Goal: Transaction & Acquisition: Subscribe to service/newsletter

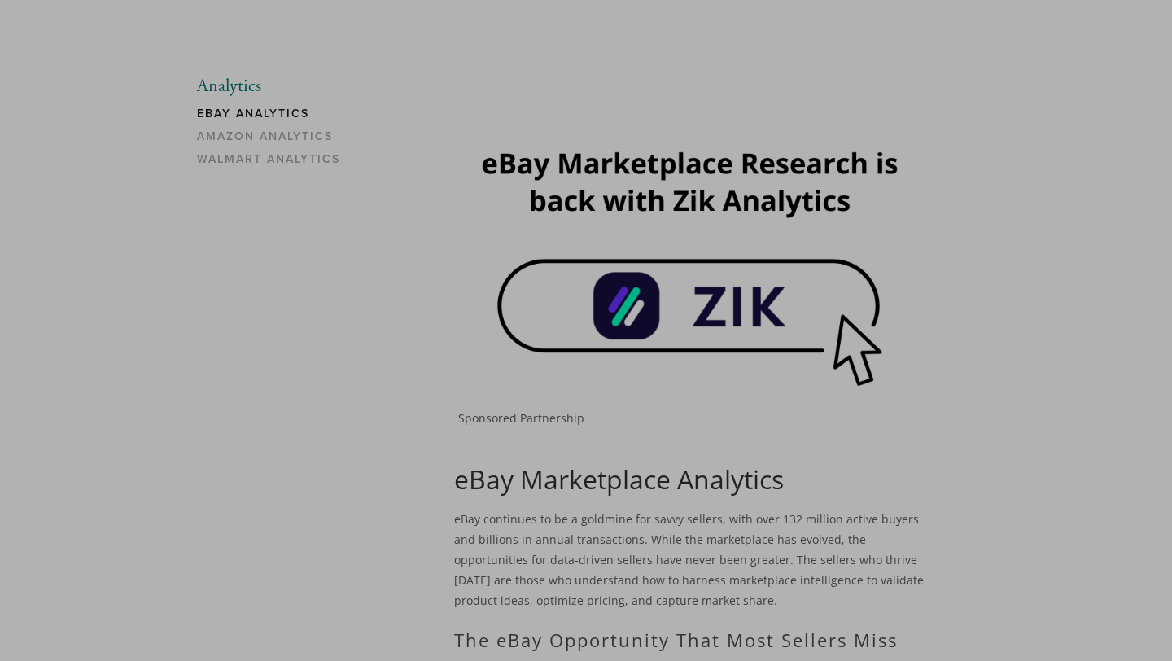
scroll to position [124, 0]
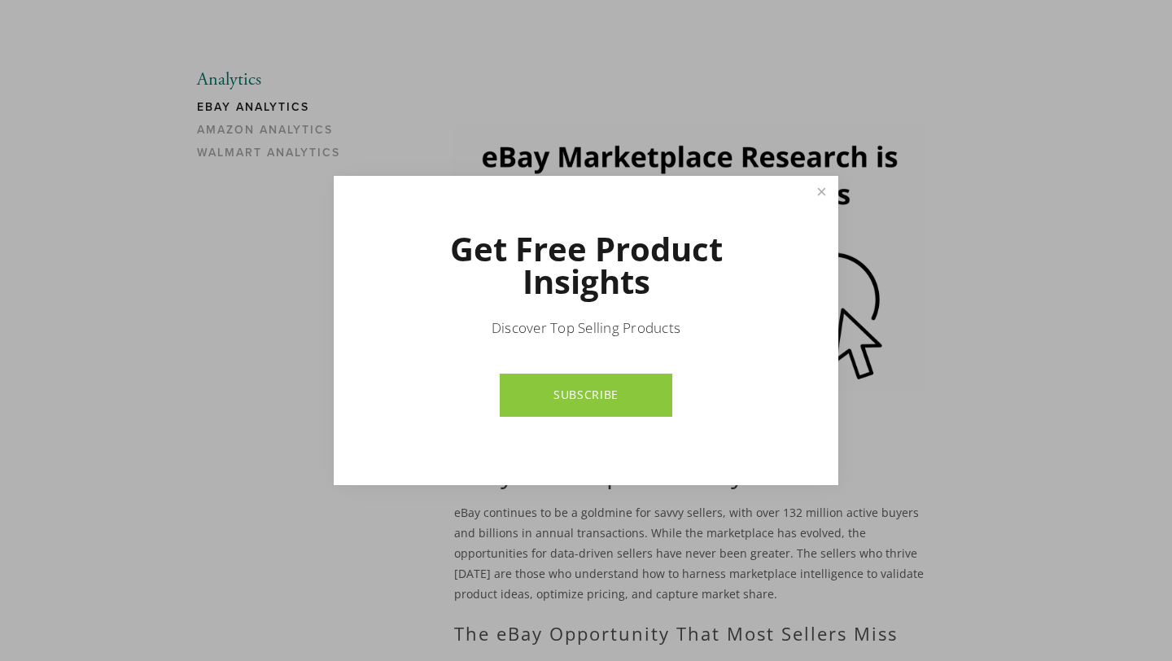
click at [630, 413] on link "SUBSCRIBE" at bounding box center [586, 394] width 172 height 43
click at [646, 410] on link "SUBSCRIBE" at bounding box center [586, 394] width 172 height 43
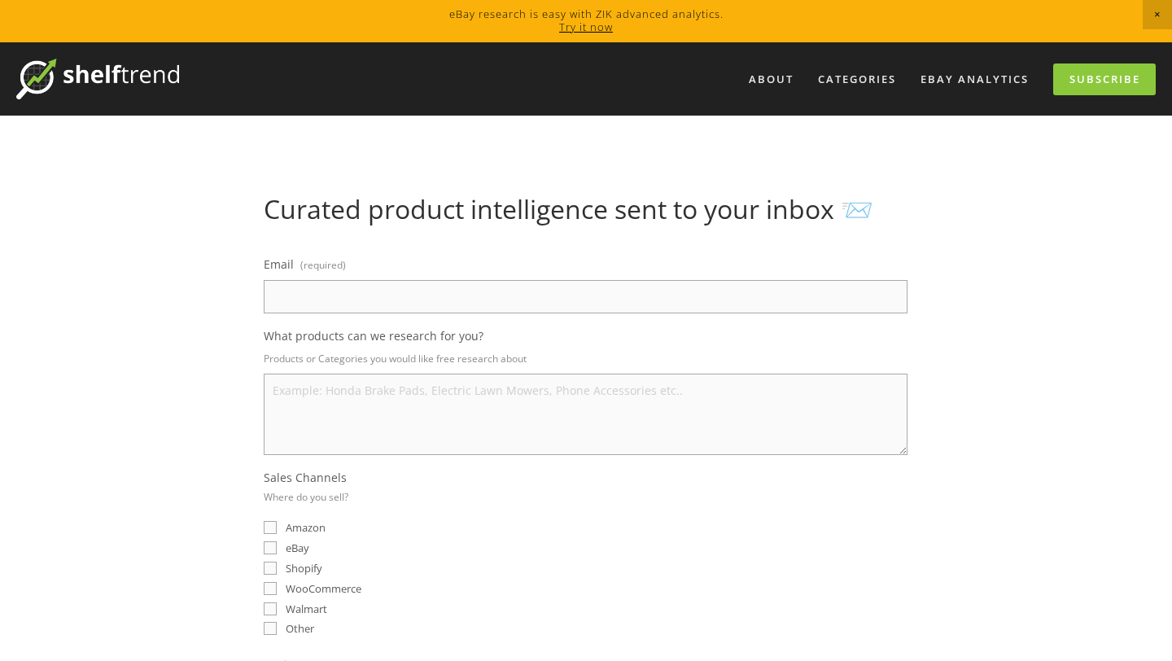
click at [822, 308] on input "Email (required)" at bounding box center [586, 296] width 644 height 33
type input "س"
paste input "[EMAIL_ADDRESS][DOMAIN_NAME]"
type input "[EMAIL_ADDRESS][DOMAIN_NAME]"
click at [588, 272] on label "Email (required)" at bounding box center [586, 266] width 644 height 27
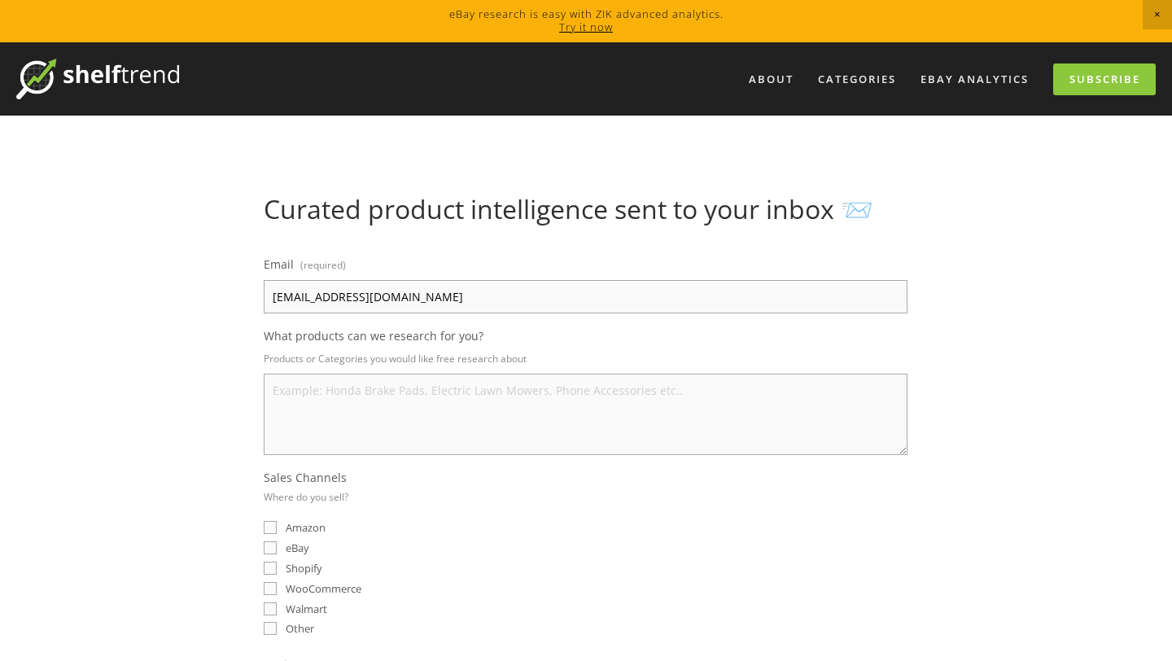
click at [588, 280] on input "[EMAIL_ADDRESS][DOMAIN_NAME]" at bounding box center [586, 296] width 644 height 33
click at [570, 402] on textarea "What products can we research for you?" at bounding box center [586, 413] width 644 height 81
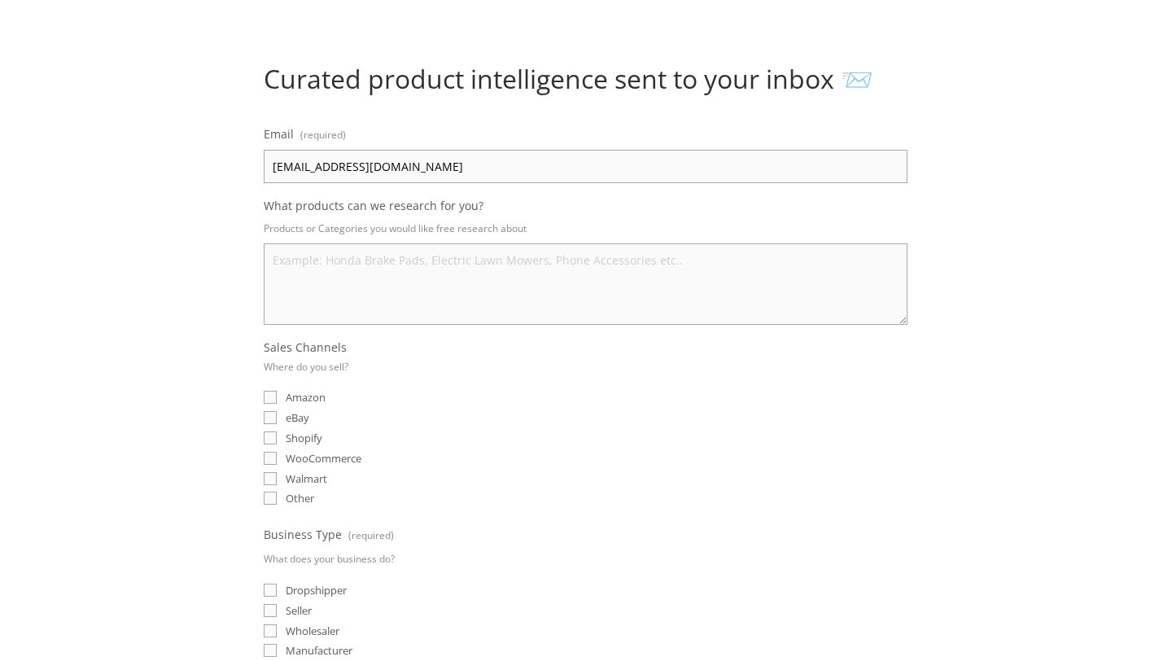
scroll to position [158, 0]
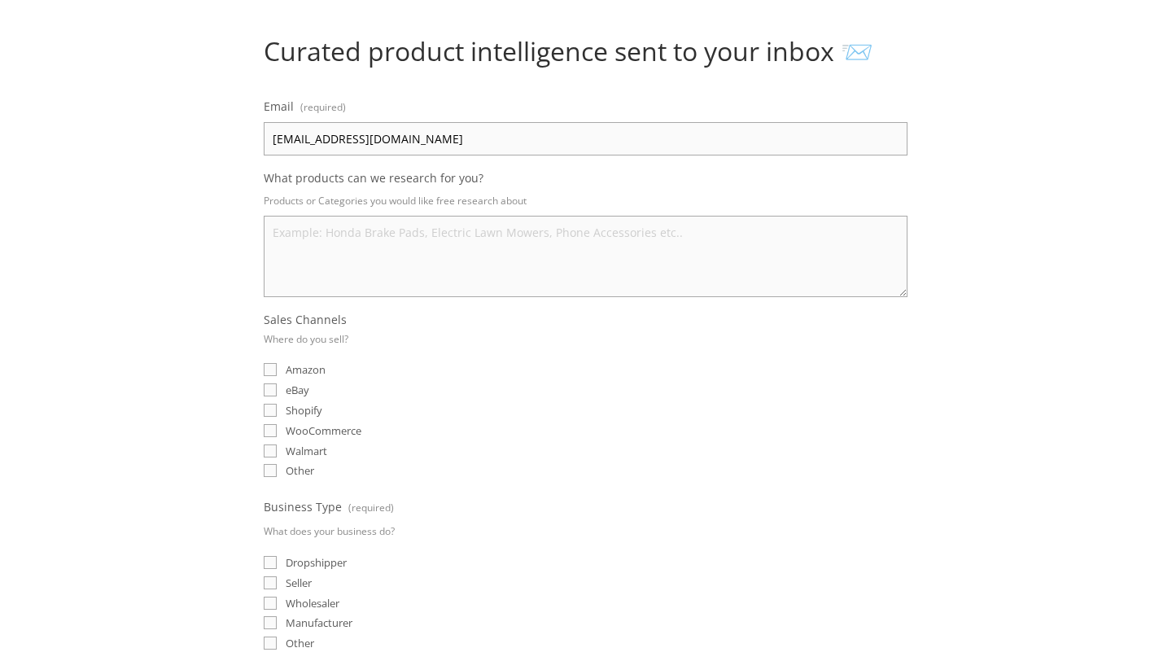
click at [272, 382] on div "eBay" at bounding box center [586, 389] width 644 height 15
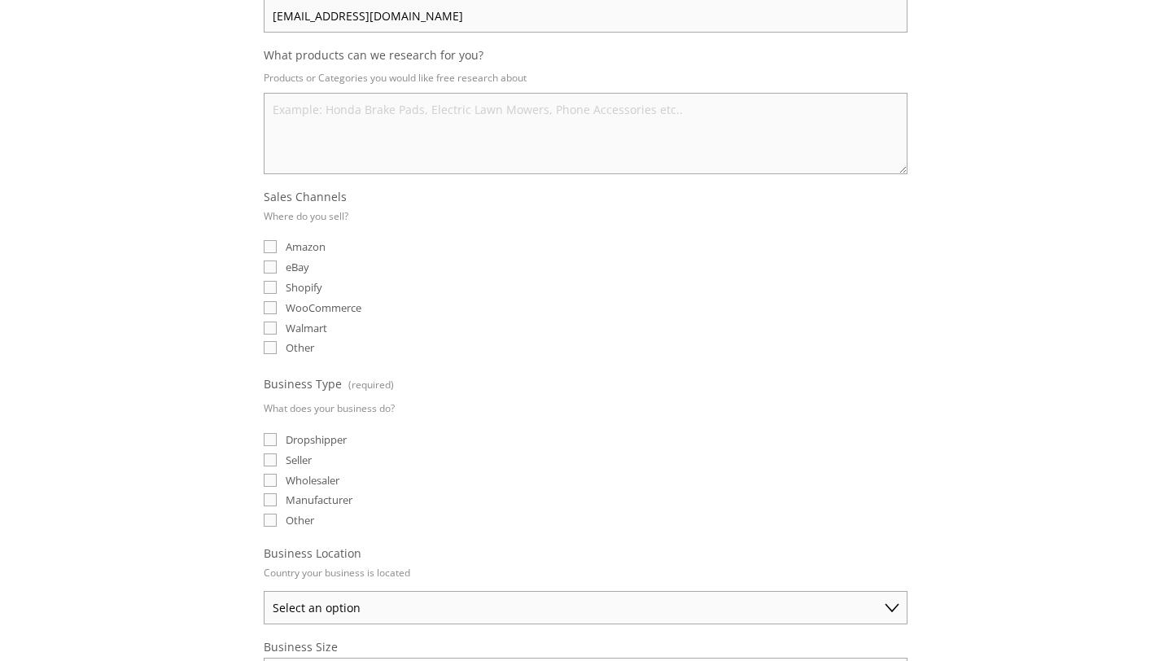
scroll to position [283, 0]
click at [273, 439] on input "Dropshipper" at bounding box center [270, 436] width 13 height 13
checkbox input "true"
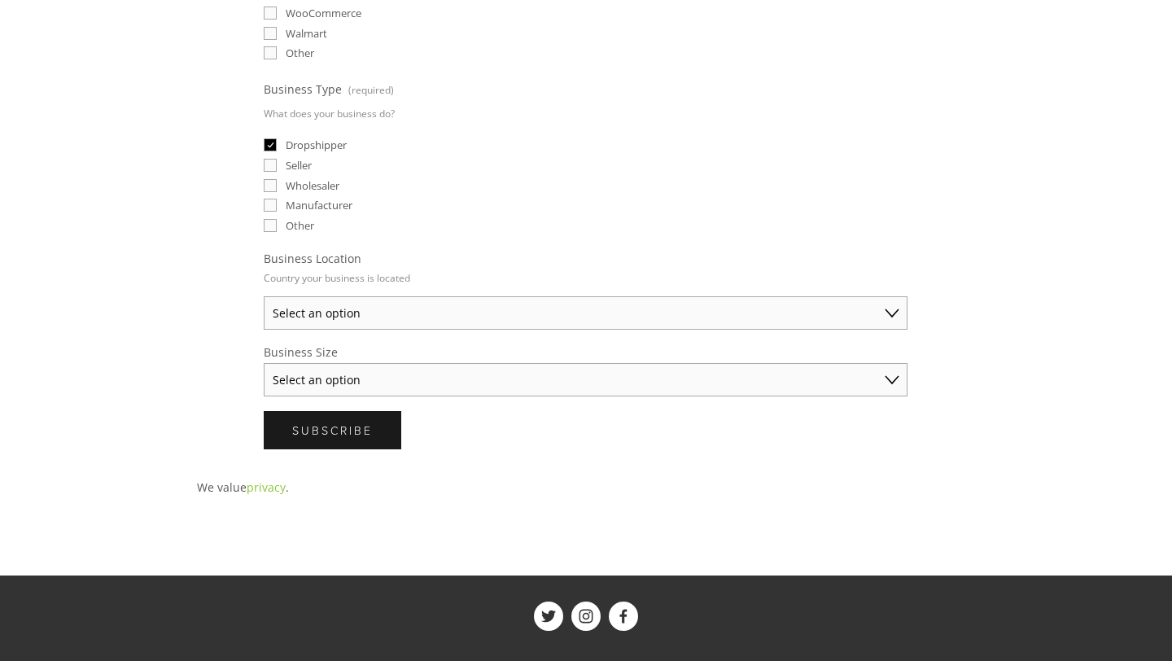
scroll to position [602, 0]
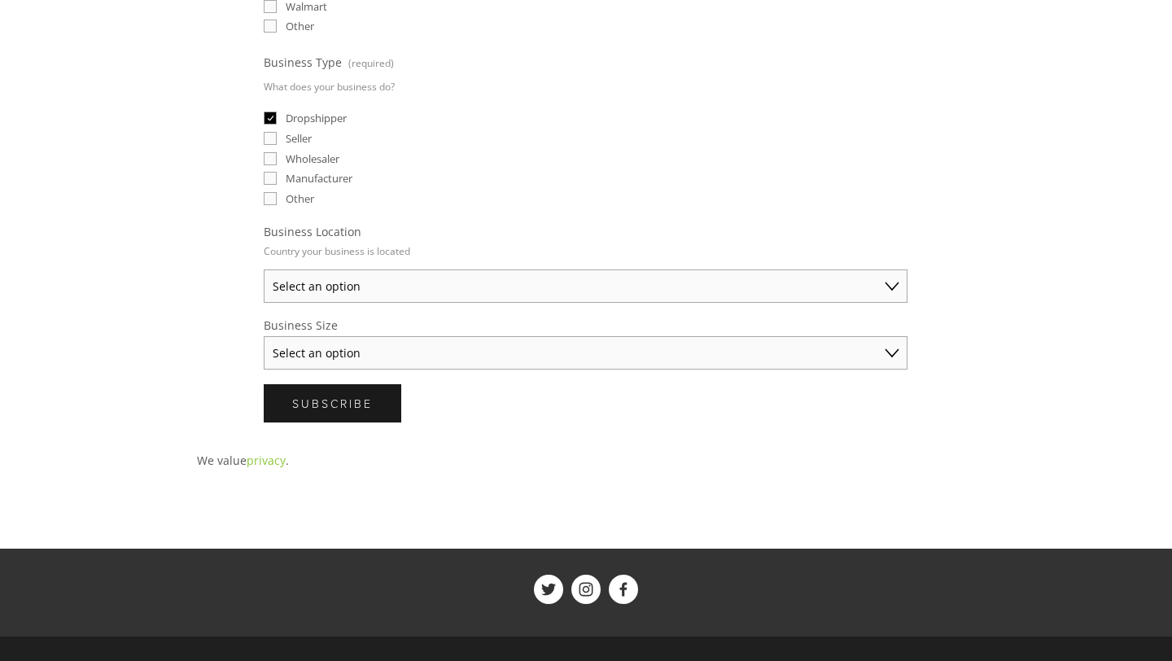
click at [315, 281] on select "Select an option [GEOGRAPHIC_DATA] [GEOGRAPHIC_DATA] [GEOGRAPHIC_DATA] [GEOGRAP…" at bounding box center [586, 285] width 644 height 33
select select "[GEOGRAPHIC_DATA]"
click at [264, 269] on select "Select an option [GEOGRAPHIC_DATA] [GEOGRAPHIC_DATA] [GEOGRAPHIC_DATA] [GEOGRAP…" at bounding box center [586, 285] width 644 height 33
click at [315, 351] on select "Select an option Solo Merchant (under $50K annual sales) Small Business ($50K -…" at bounding box center [586, 352] width 644 height 33
select select "Small Business ($50K - $250K annual sales)"
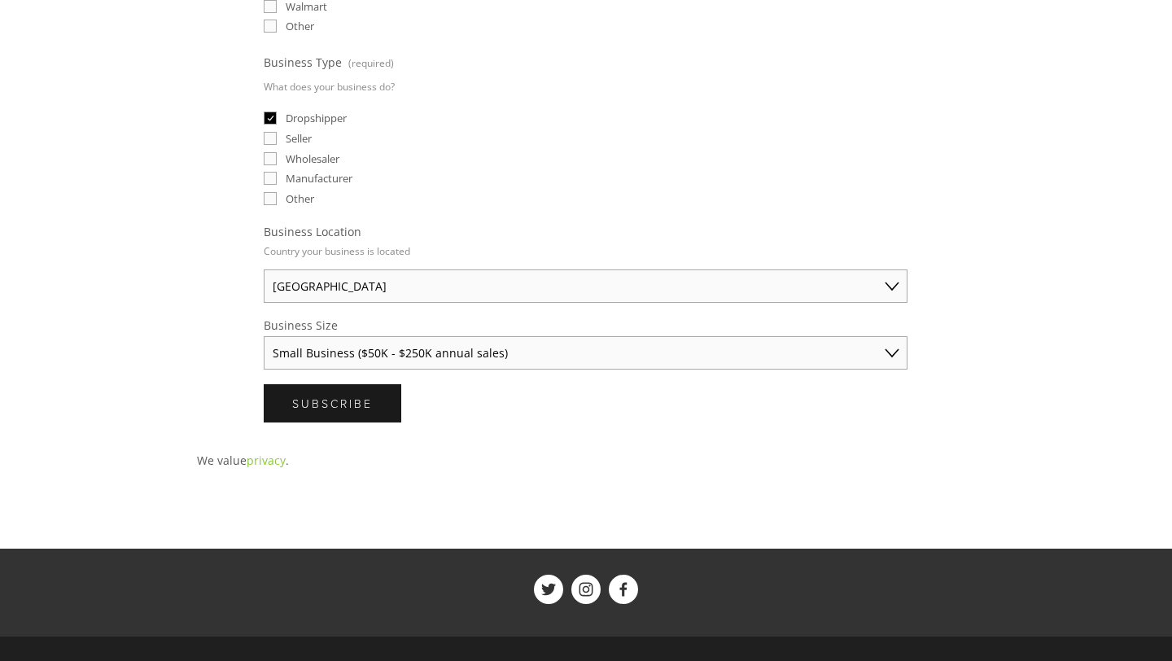
click at [264, 336] on select "Select an option Solo Merchant (under $50K annual sales) Small Business ($50K -…" at bounding box center [586, 352] width 644 height 33
click at [325, 399] on span "Subscribe" at bounding box center [332, 402] width 81 height 15
click at [343, 384] on button "Submitting Subscribe" at bounding box center [337, 403] width 146 height 38
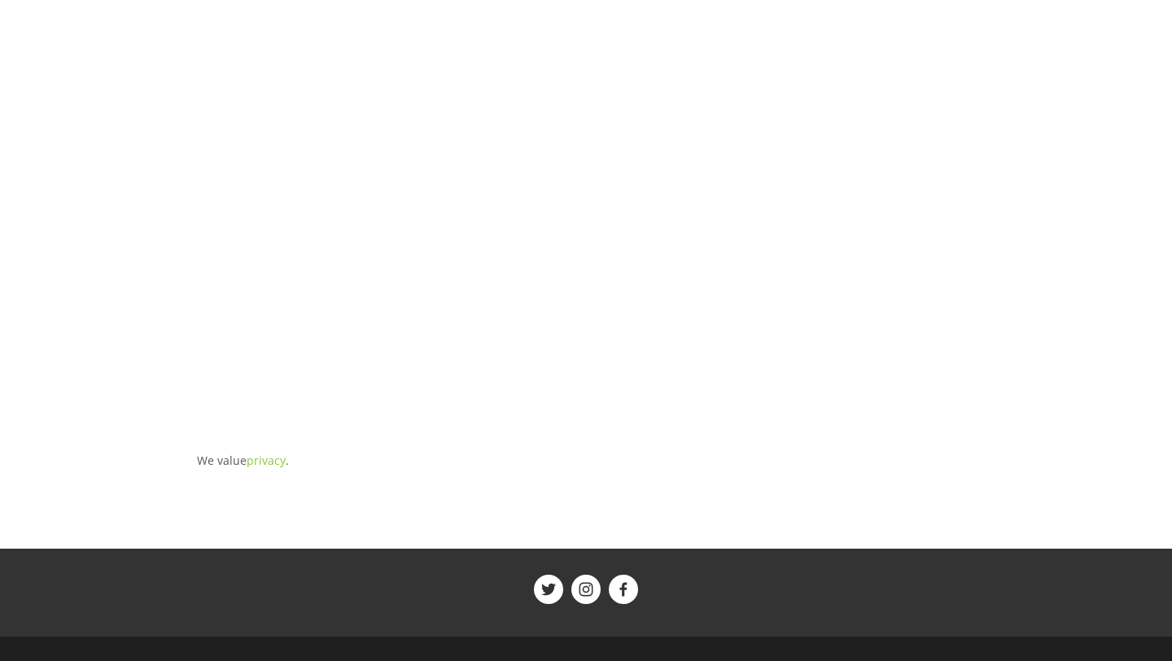
scroll to position [0, 0]
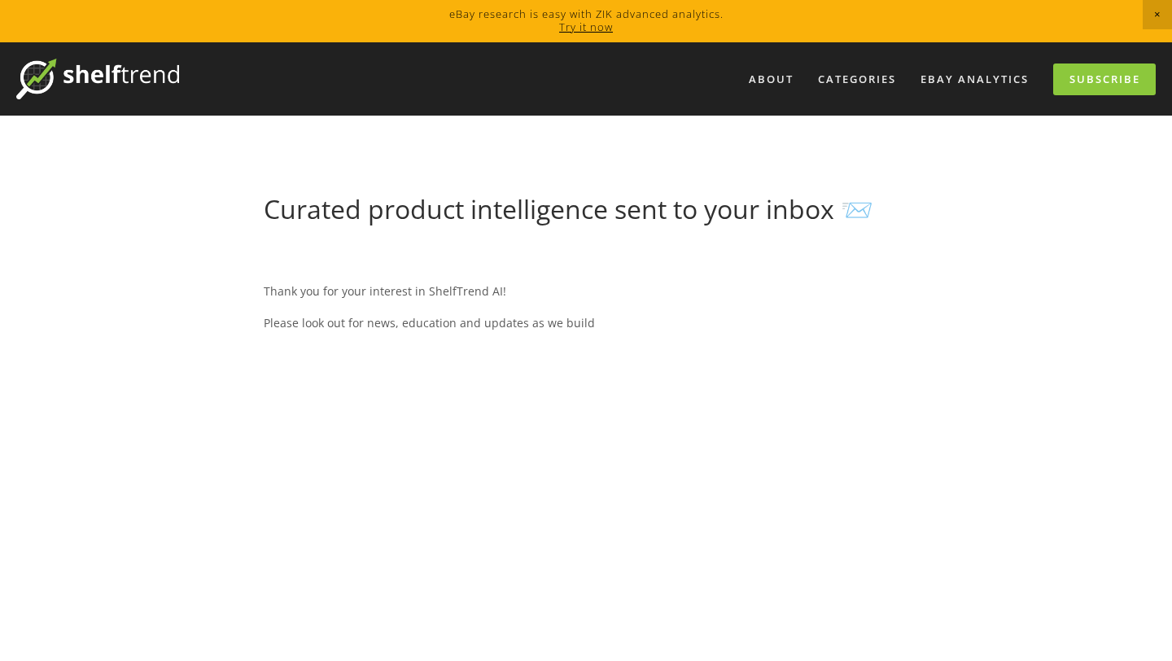
click at [340, 403] on div "Thank you for your interest in ShelfTrend AI! Please look out for news, educati…" at bounding box center [586, 639] width 644 height 772
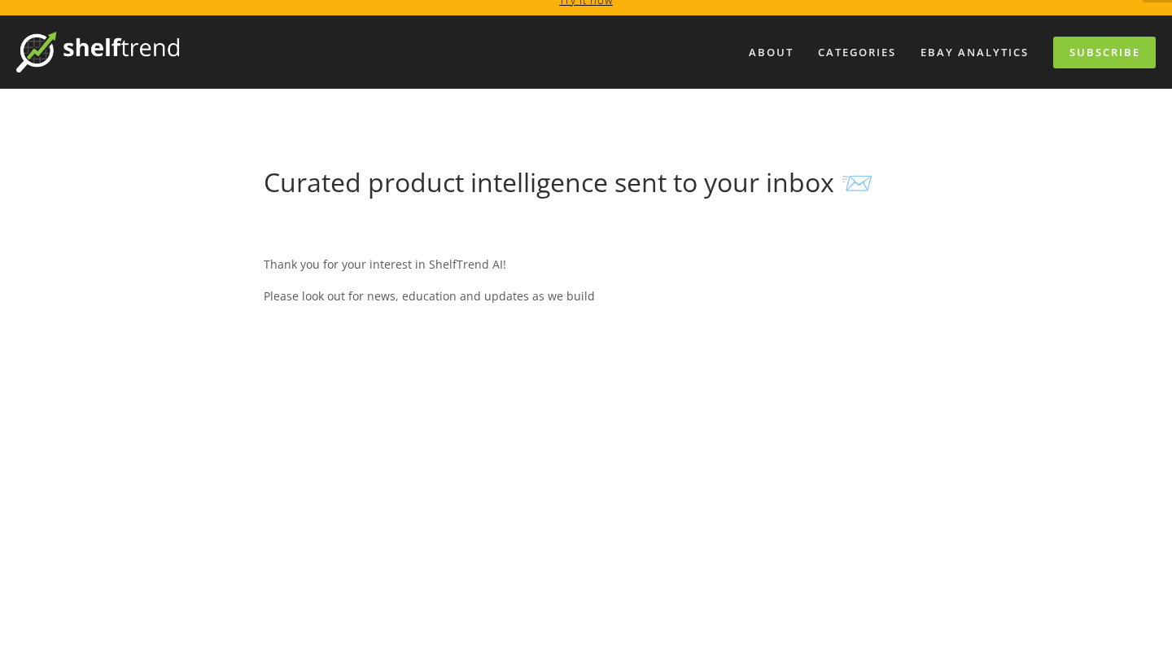
scroll to position [26, 0]
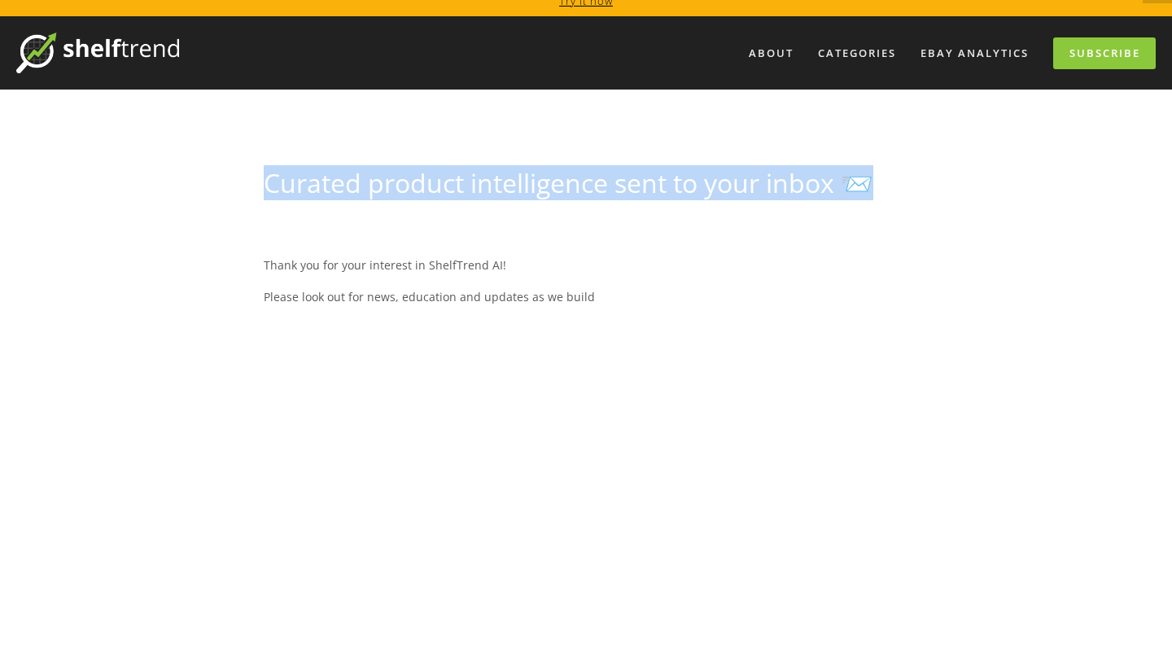
drag, startPoint x: 259, startPoint y: 192, endPoint x: 893, endPoint y: 181, distance: 633.9
click at [896, 182] on div "Curated product intelligence sent to your inbox 📨" at bounding box center [585, 190] width 671 height 45
copy h1 "Curated product intelligence sent to your inbox 📨"
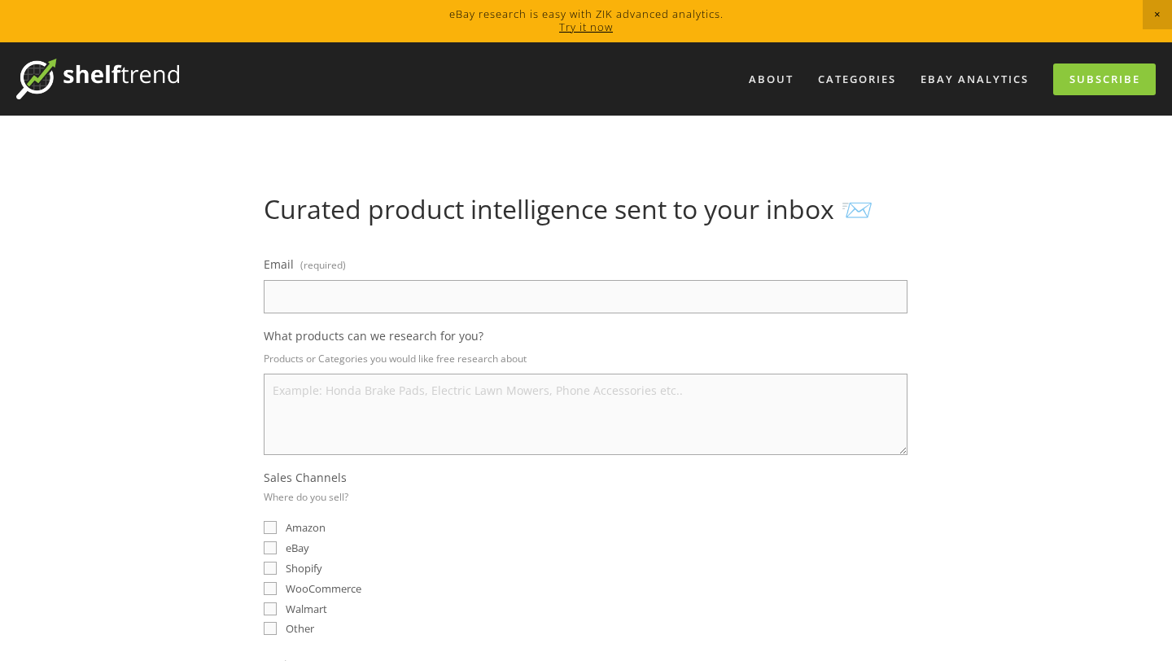
click at [566, 33] on link "Try it now" at bounding box center [586, 27] width 54 height 15
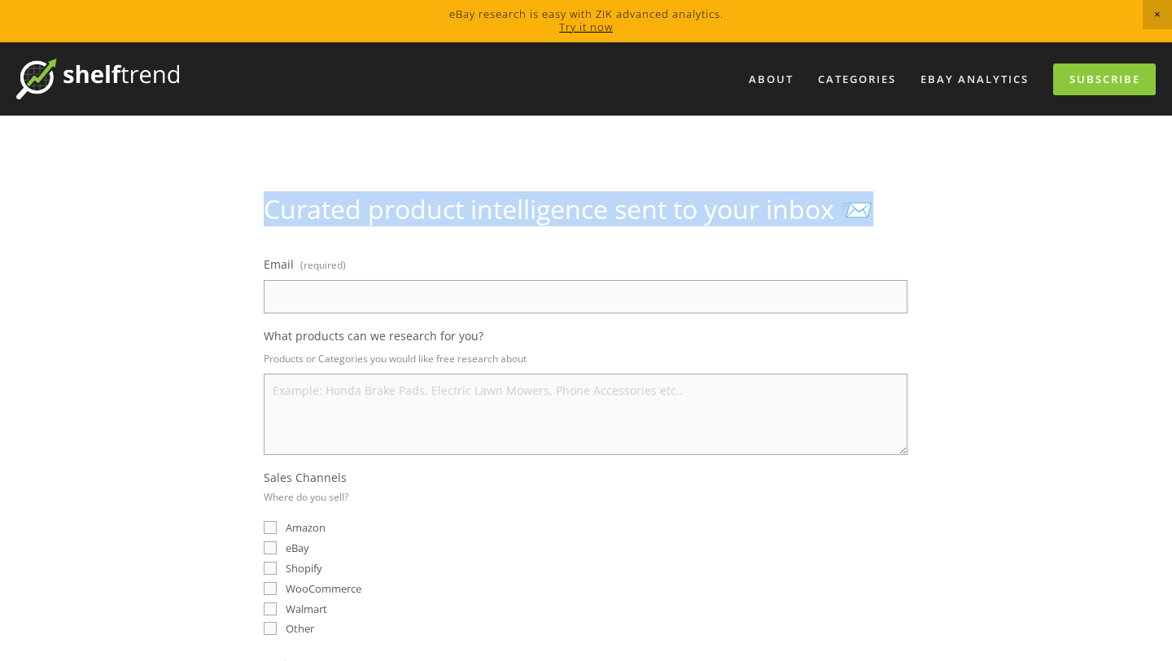
drag, startPoint x: 261, startPoint y: 215, endPoint x: 910, endPoint y: 227, distance: 649.4
click at [916, 225] on div "Curated product intelligence sent to your inbox 📨" at bounding box center [585, 216] width 671 height 45
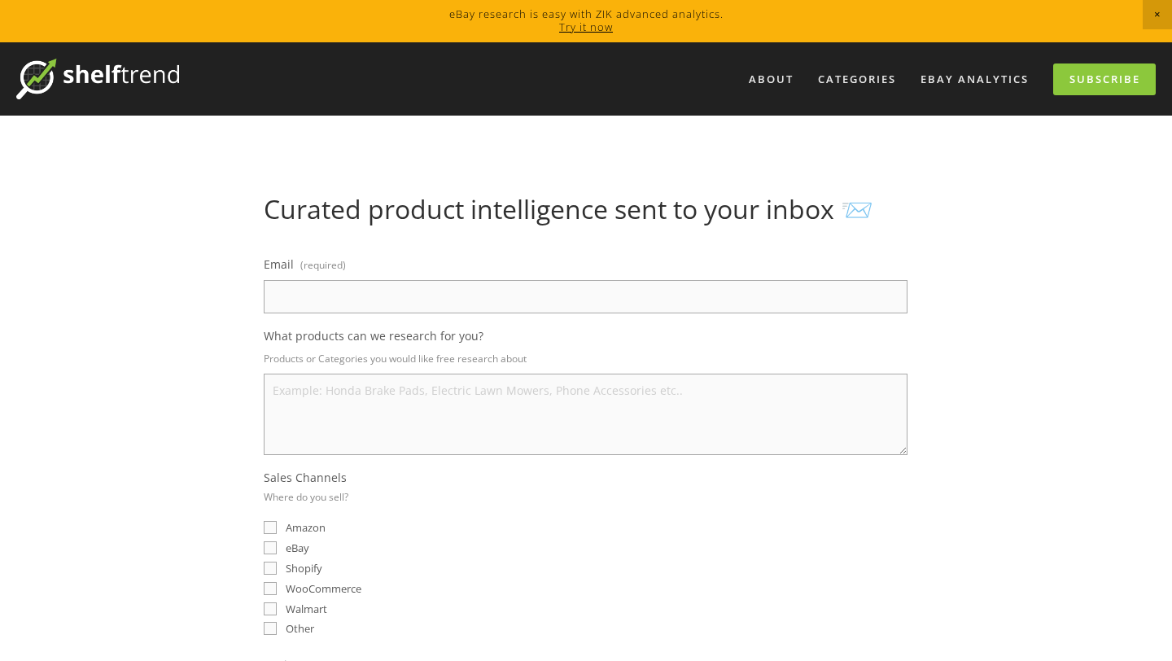
click at [628, 324] on div "Email (required) What products can we research for you? Products or Categories …" at bounding box center [586, 612] width 644 height 719
click at [628, 301] on input "Email (required)" at bounding box center [586, 296] width 644 height 33
